Goal: Communication & Community: Participate in discussion

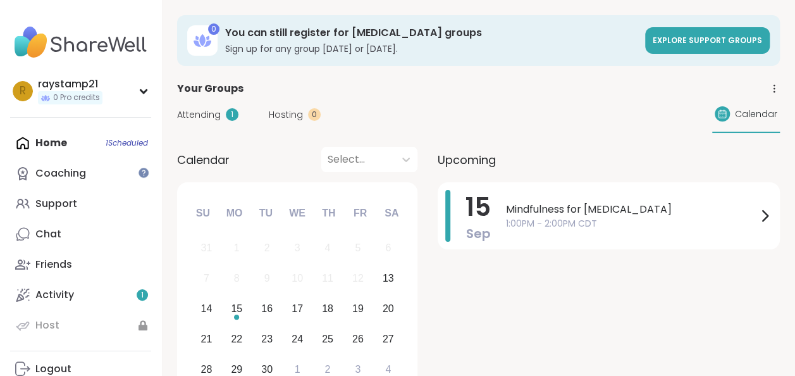
click at [418, 374] on div "Calendar Select... Previous Month Next Month [DATE] Su Mo Tu We Th Fr Sa 31 1 2…" at bounding box center [478, 275] width 603 height 256
click at [583, 199] on div "Mindfulness for [MEDICAL_DATA] 1:00PM - 2:00PM CDT" at bounding box center [639, 216] width 266 height 52
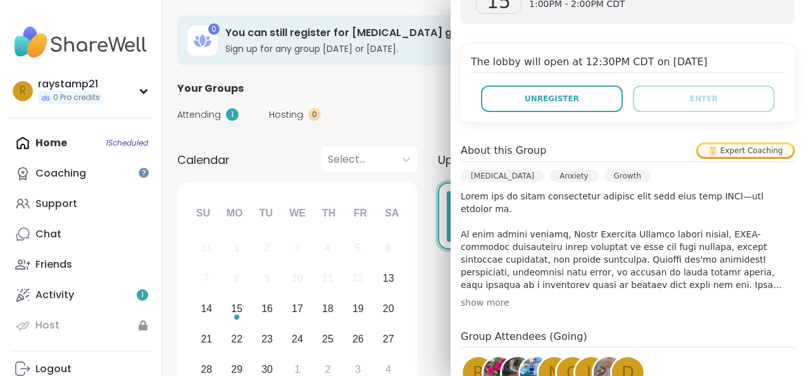
scroll to position [152, 0]
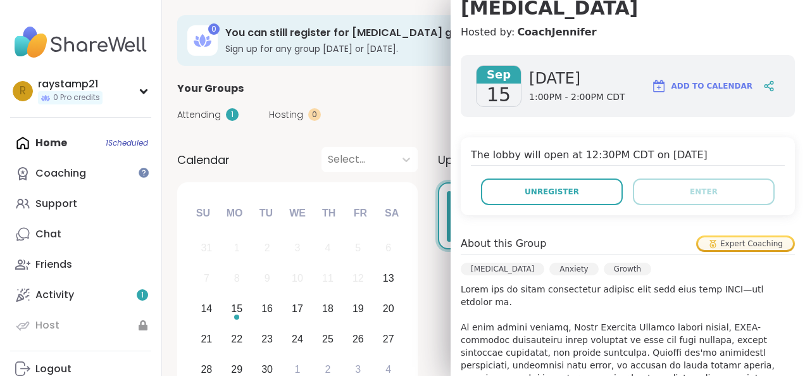
click at [404, 97] on div "Attending 1 Hosting 0 Calendar" at bounding box center [483, 114] width 612 height 37
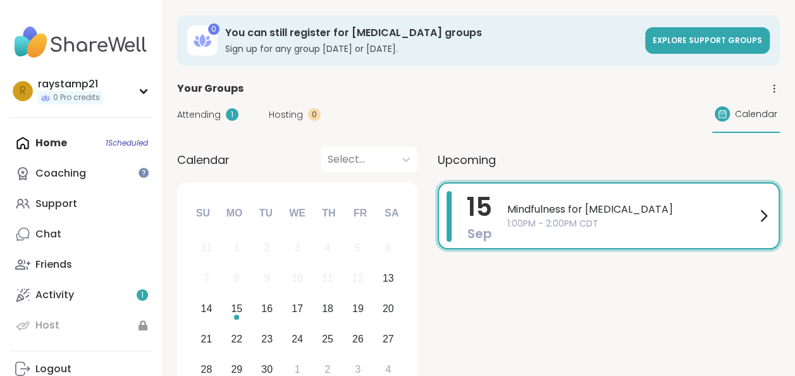
click at [585, 207] on span "Mindfulness for [MEDICAL_DATA]" at bounding box center [631, 209] width 249 height 15
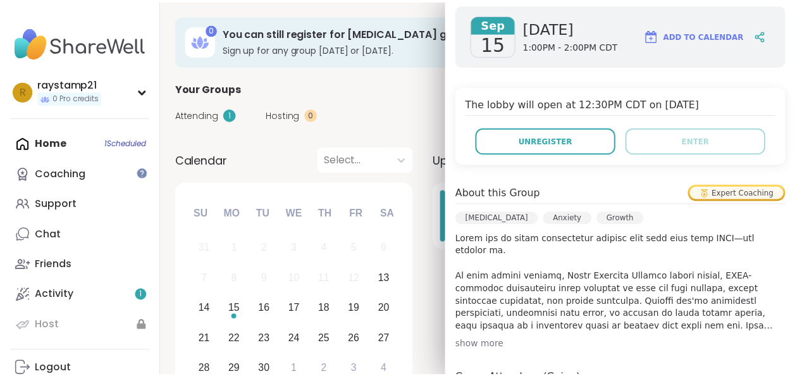
scroll to position [151, 0]
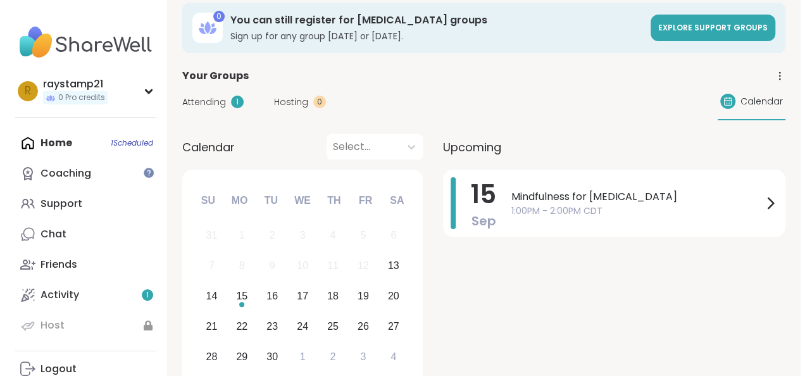
scroll to position [0, 0]
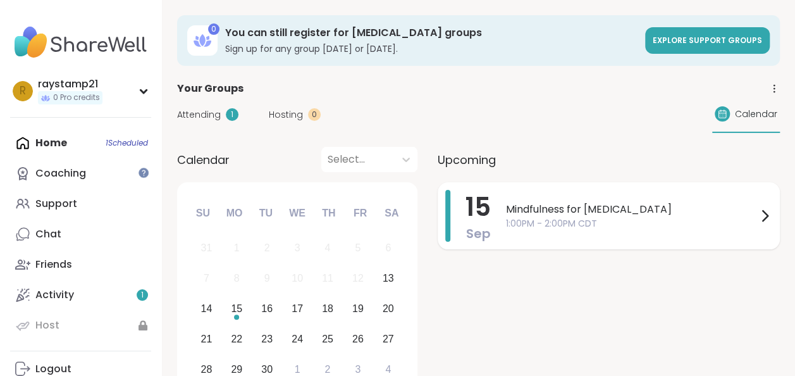
click at [681, 237] on div "Mindfulness for [MEDICAL_DATA] 1:00PM - 2:00PM CDT" at bounding box center [639, 216] width 266 height 52
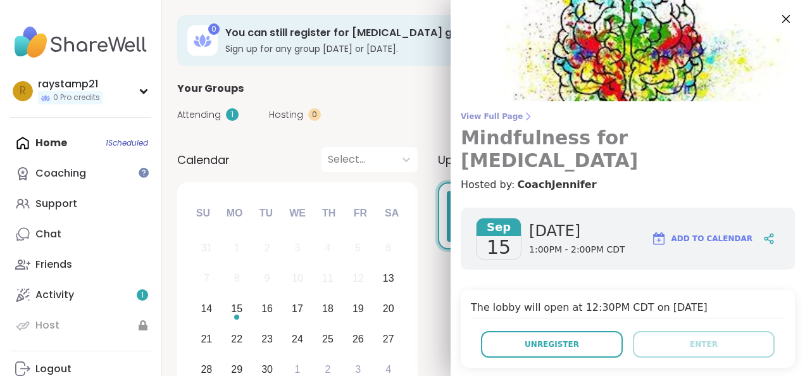
click at [639, 137] on h3 "Mindfulness for [MEDICAL_DATA]" at bounding box center [628, 150] width 334 height 46
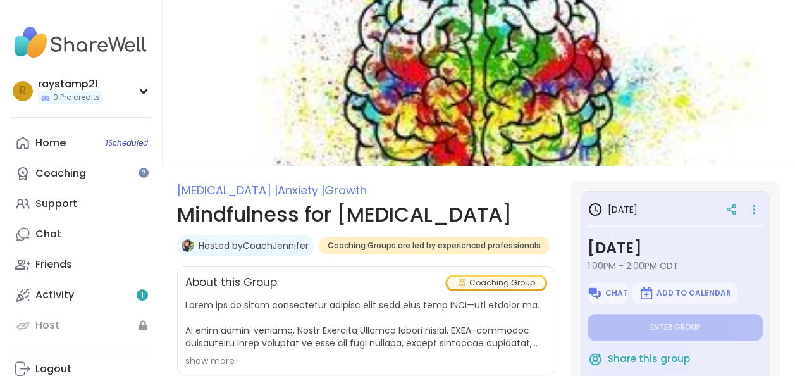
click at [639, 137] on img at bounding box center [478, 83] width 633 height 166
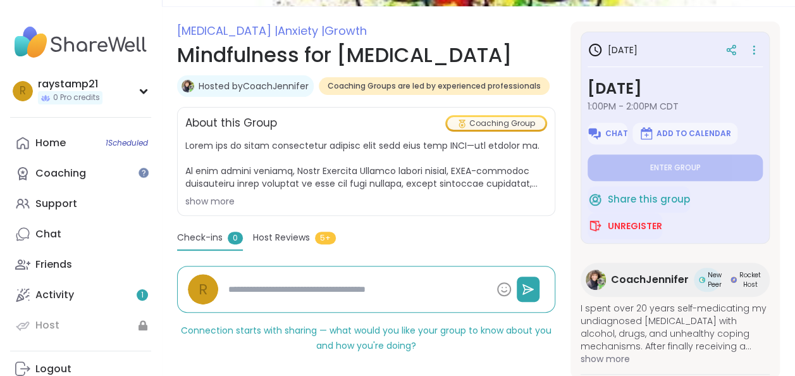
scroll to position [154, 0]
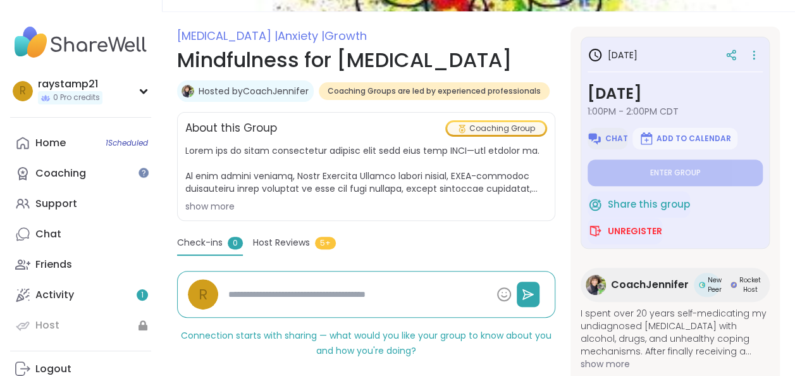
click at [605, 137] on span "Chat" at bounding box center [616, 138] width 23 height 10
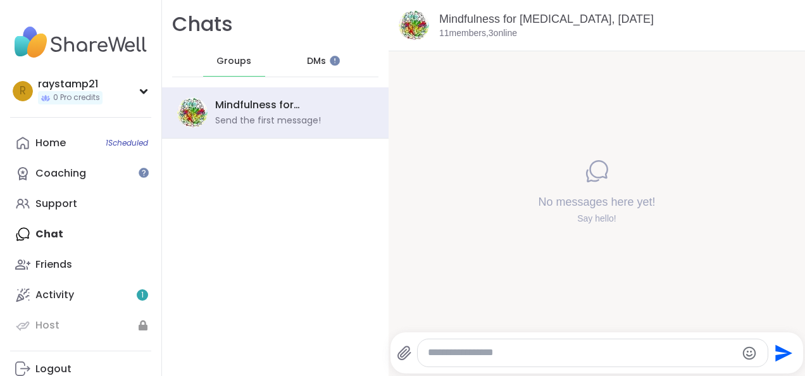
click at [540, 366] on div at bounding box center [592, 352] width 350 height 28
click at [538, 364] on div at bounding box center [592, 352] width 349 height 27
click at [533, 362] on div at bounding box center [592, 352] width 349 height 27
click at [528, 356] on textarea "Type your message" at bounding box center [582, 352] width 308 height 13
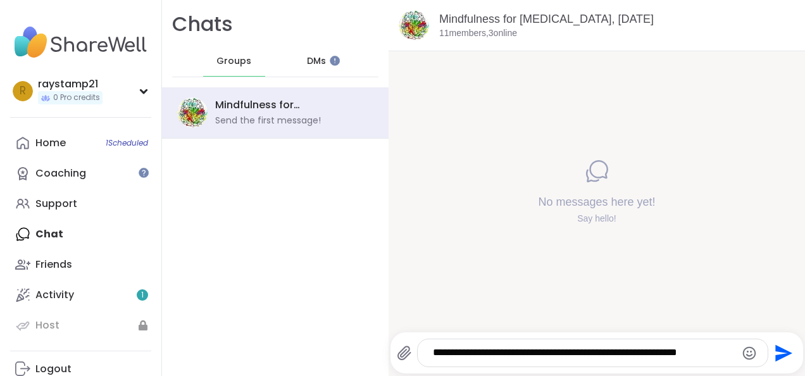
type textarea "**********"
click at [418, 270] on div "No messages here yet! Say hello!" at bounding box center [596, 191] width 416 height 281
click at [776, 349] on icon "Send" at bounding box center [784, 352] width 17 height 17
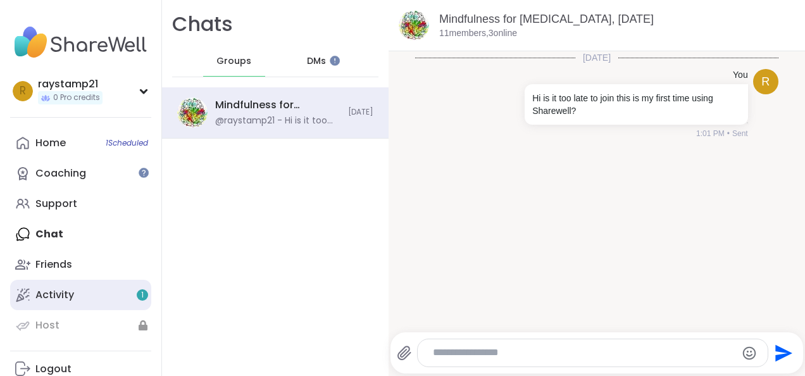
click at [99, 290] on link "Activity 1" at bounding box center [80, 295] width 141 height 30
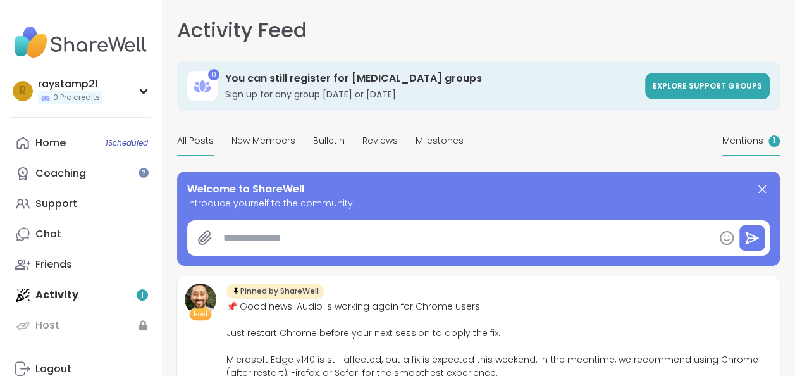
click at [750, 139] on span "Mentions" at bounding box center [742, 140] width 41 height 13
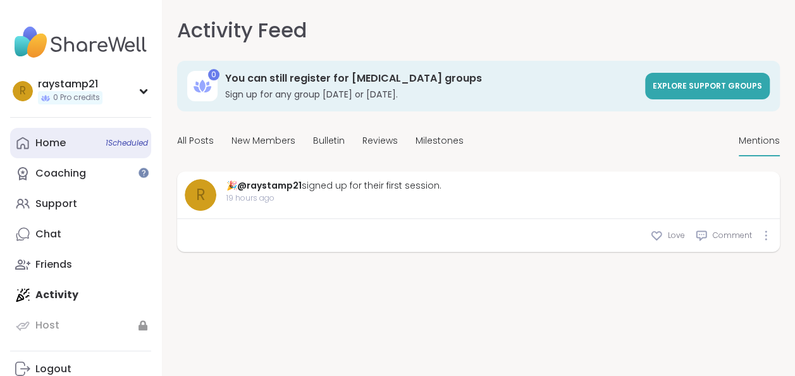
click at [48, 130] on link "Home 1 Scheduled" at bounding box center [80, 143] width 141 height 30
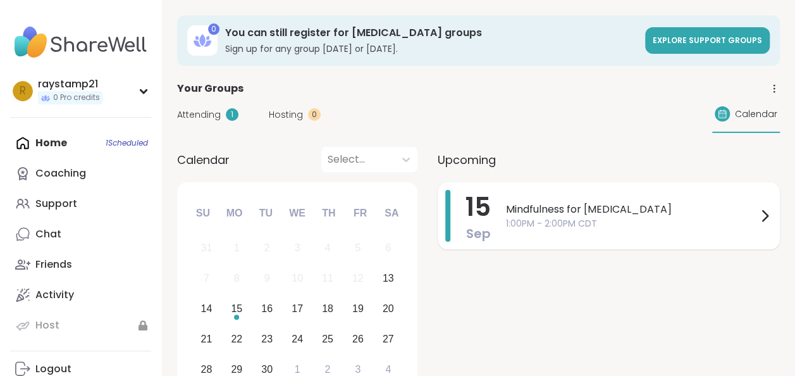
click at [489, 230] on span "Sep" at bounding box center [478, 234] width 25 height 18
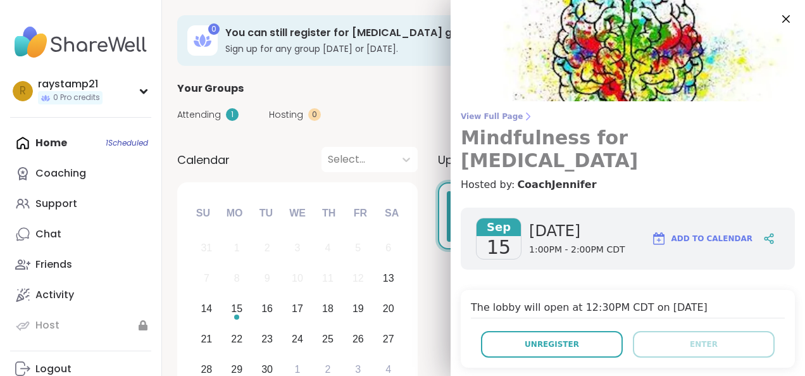
click at [523, 121] on icon at bounding box center [528, 116] width 10 height 10
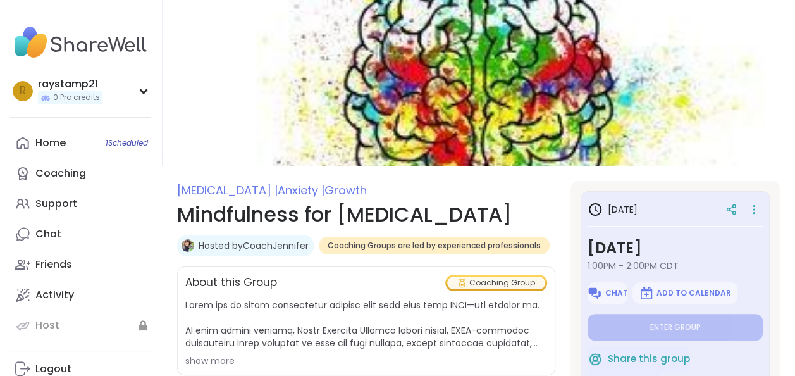
type textarea "*"
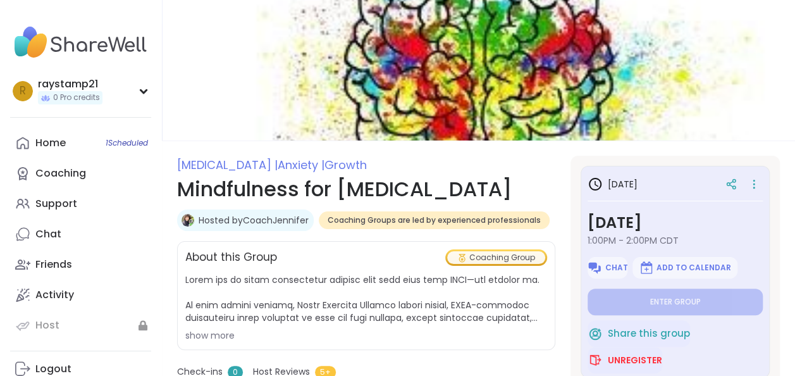
click at [530, 249] on div "[MEDICAL_DATA] | Anxiety | Growth Mindfulness for [MEDICAL_DATA] Hosted by Coac…" at bounding box center [366, 334] width 378 height 357
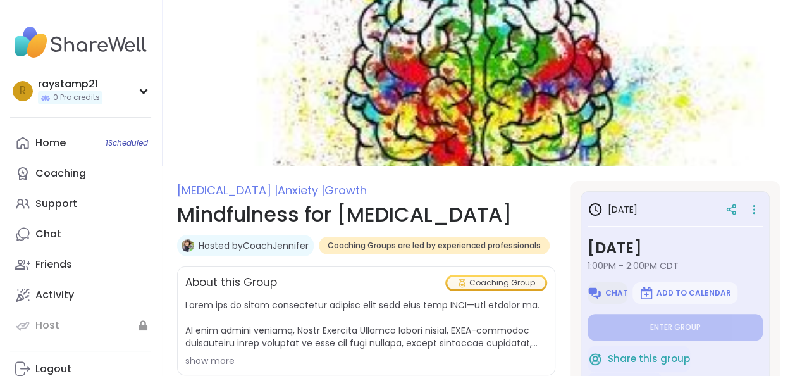
click at [587, 286] on img at bounding box center [594, 292] width 15 height 15
